Goal: Navigation & Orientation: Find specific page/section

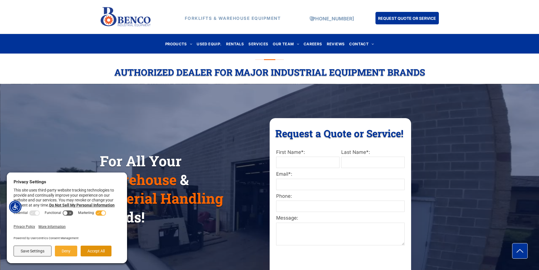
click at [99, 252] on button "Accept All" at bounding box center [96, 250] width 31 height 11
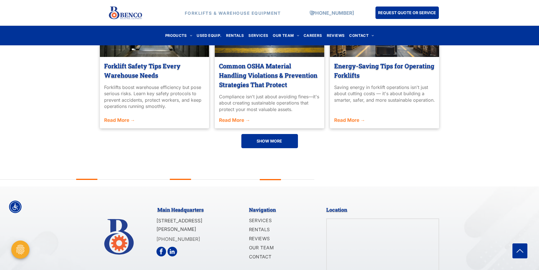
scroll to position [1346, 0]
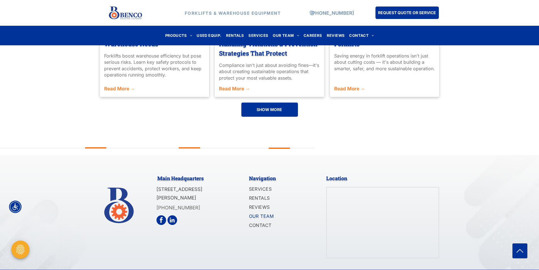
click at [265, 212] on span "OUR TEAM" at bounding box center [261, 215] width 25 height 7
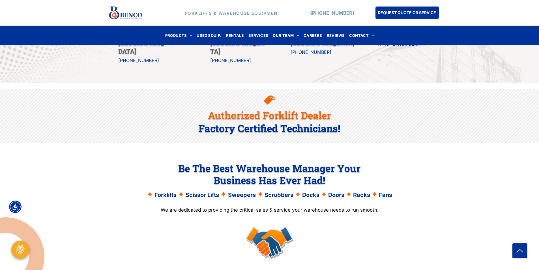
scroll to position [384, 0]
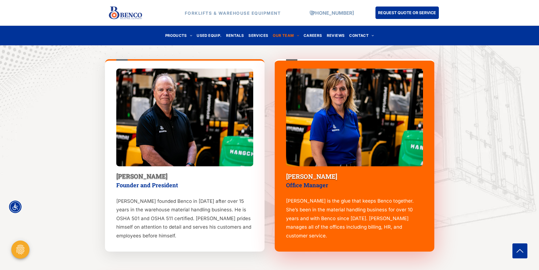
scroll to position [184, 0]
